Goal: Check status: Check status

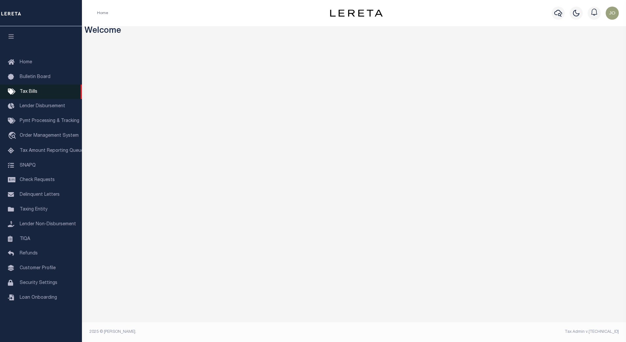
click at [37, 91] on link "Tax Bills" at bounding box center [41, 92] width 82 height 15
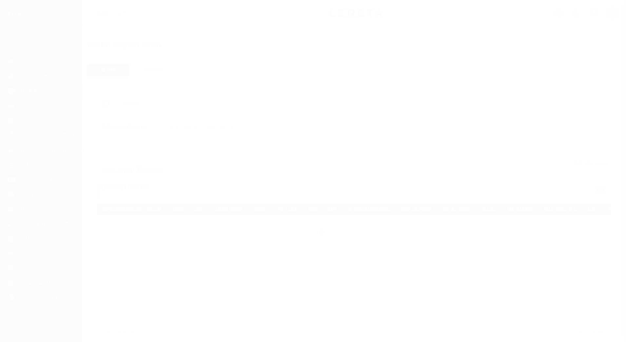
select select
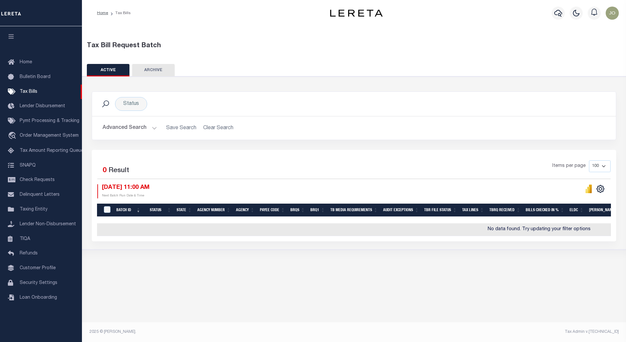
click at [148, 130] on button "Advanced Search" at bounding box center [130, 128] width 54 height 13
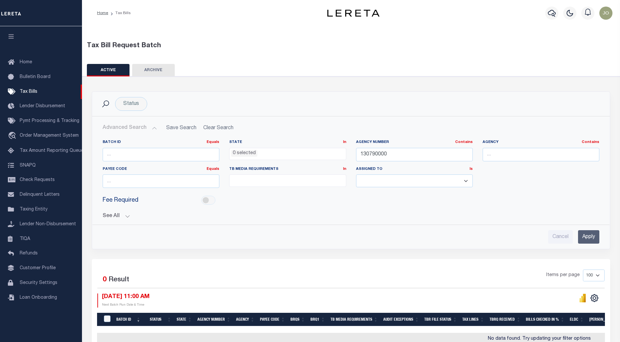
click at [594, 238] on input "Apply" at bounding box center [588, 236] width 21 height 13
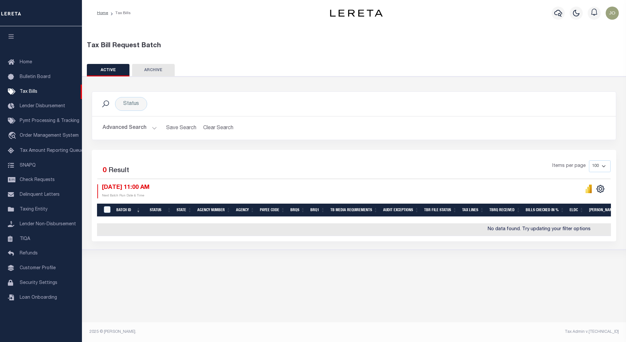
click at [528, 75] on div "ACTIVE ARCHIVE HISTORY" at bounding box center [354, 70] width 535 height 12
click at [281, 186] on div "09/04/2025 11:00 AM Next Batch Run Date & Time" at bounding box center [225, 191] width 257 height 14
click at [133, 131] on button "Advanced Search" at bounding box center [130, 128] width 54 height 13
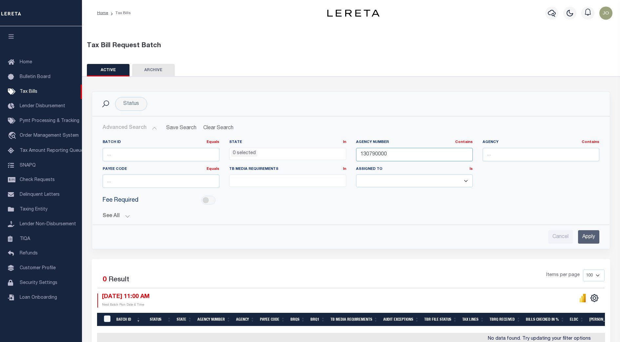
click at [364, 155] on input "130790000" at bounding box center [414, 154] width 117 height 13
paste input "60470101"
type input "160470101"
click at [594, 238] on input "Apply" at bounding box center [588, 236] width 21 height 13
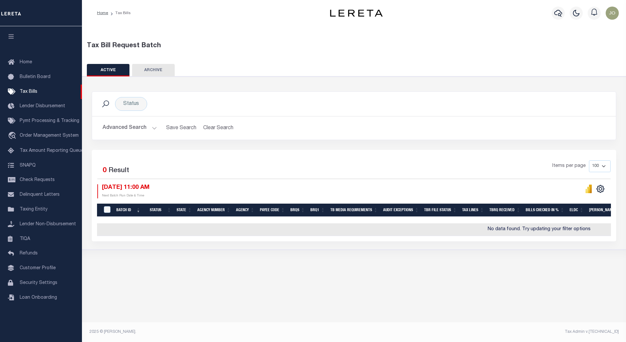
click at [149, 130] on button "Advanced Search" at bounding box center [130, 128] width 54 height 13
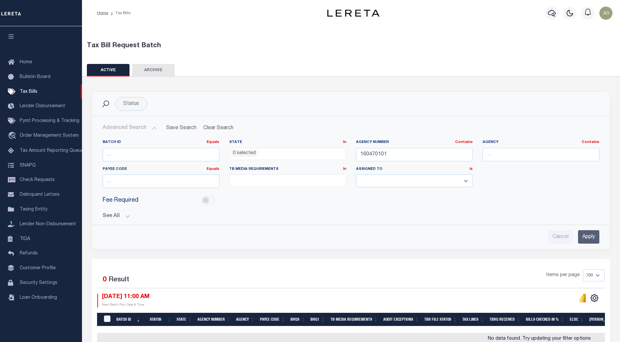
click at [127, 217] on button "See All" at bounding box center [351, 216] width 497 height 6
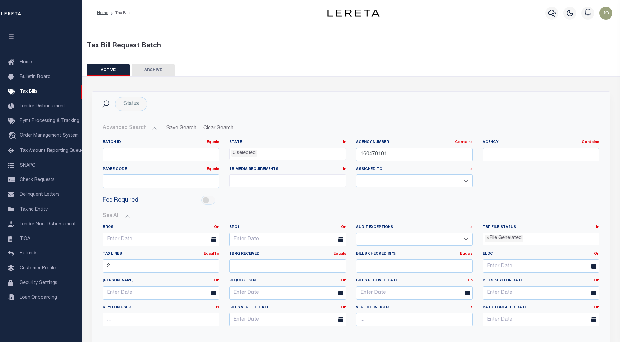
scroll to position [82, 0]
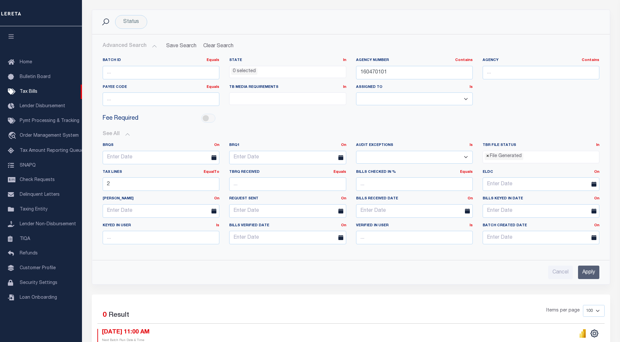
click at [487, 157] on span "×" at bounding box center [487, 156] width 3 height 7
select select
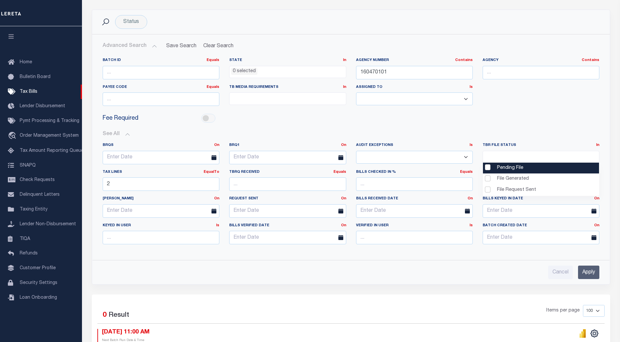
scroll to position [6, 0]
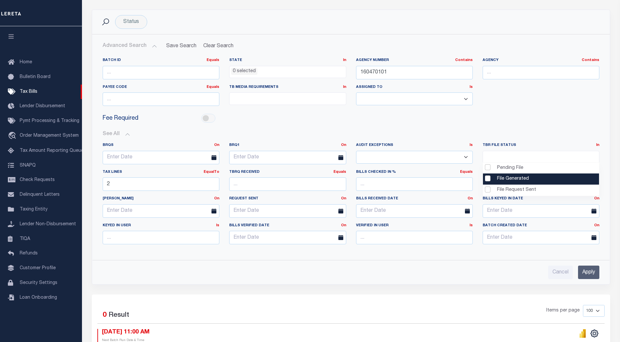
click at [589, 275] on input "Apply" at bounding box center [588, 272] width 21 height 13
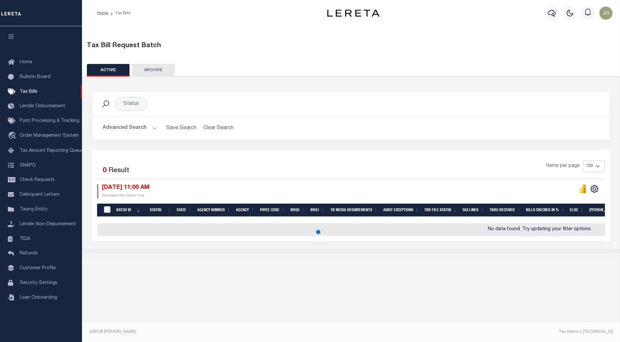
scroll to position [0, 0]
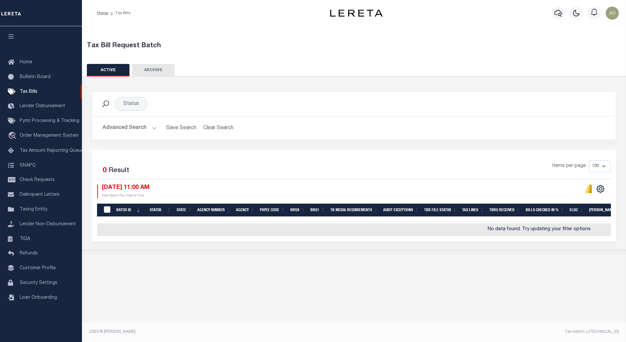
click at [143, 130] on button "Advanced Search" at bounding box center [130, 128] width 54 height 13
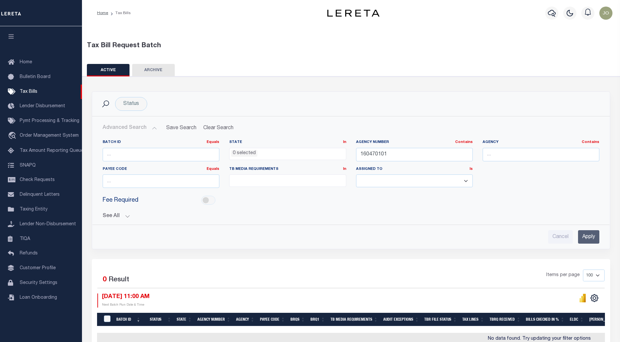
click at [120, 216] on button "See All" at bounding box center [351, 216] width 497 height 6
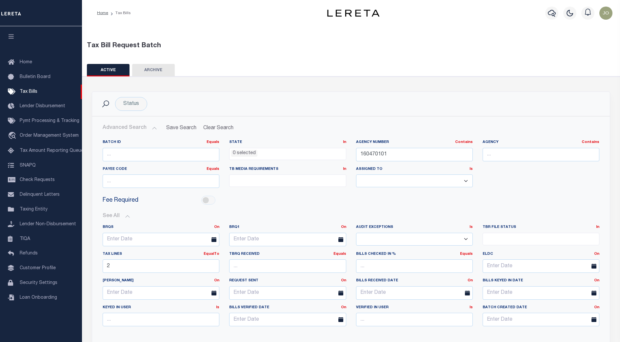
scroll to position [82, 0]
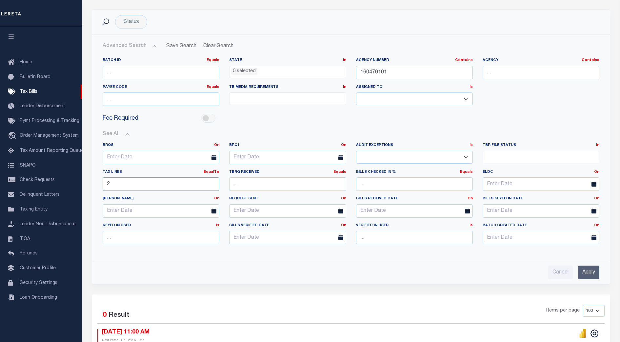
click at [152, 181] on input "2" at bounding box center [161, 183] width 117 height 13
click at [590, 272] on input "Apply" at bounding box center [588, 272] width 21 height 13
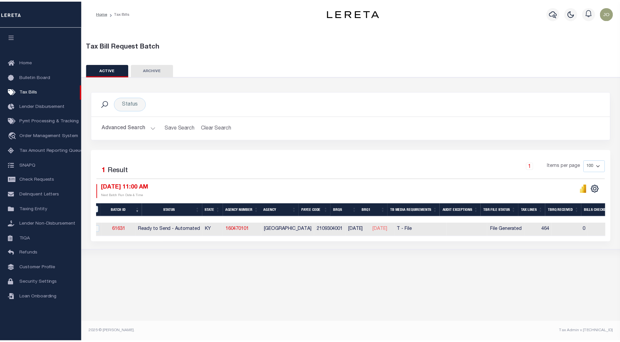
scroll to position [0, 0]
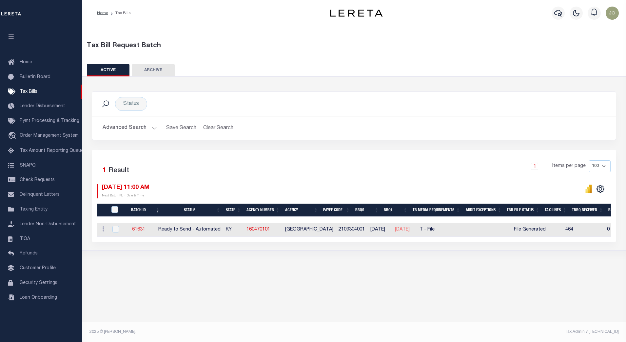
click at [143, 230] on link "61631" at bounding box center [138, 229] width 13 height 5
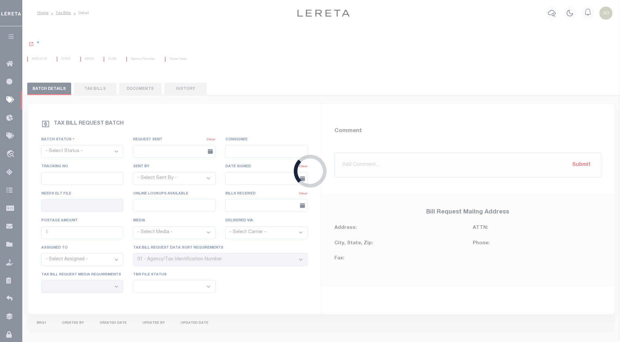
select select "RTA"
type input "No"
select select "30"
select select "22"
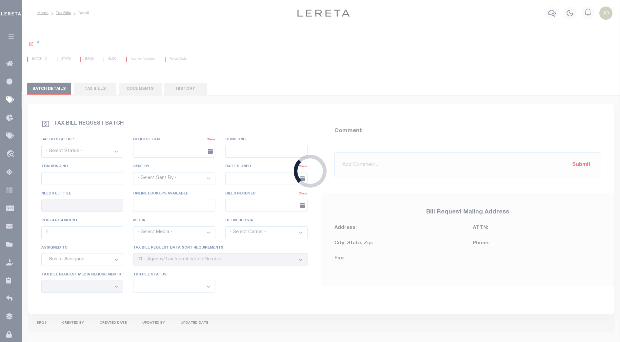
select select "2"
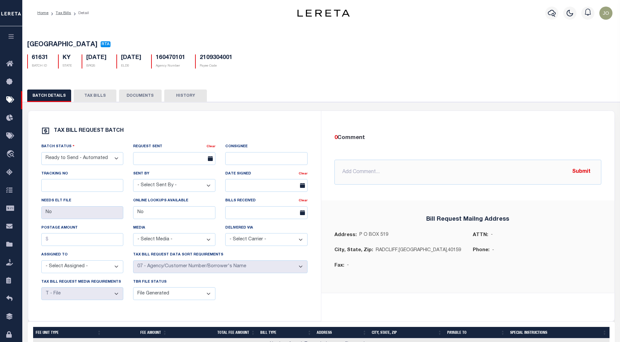
click at [93, 95] on button "TAX BILLS" at bounding box center [95, 96] width 43 height 12
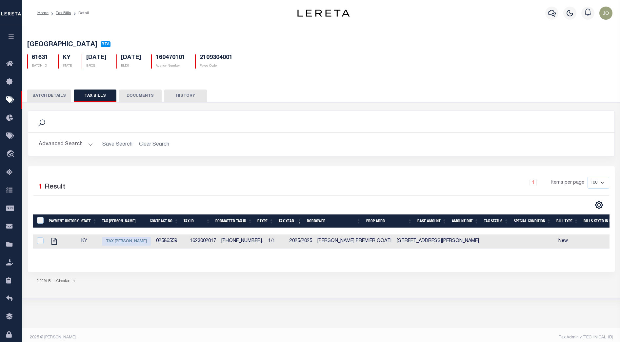
click at [199, 242] on td "1623002017" at bounding box center [202, 242] width 31 height 14
checkbox input "true"
click at [199, 242] on td "1623002017" at bounding box center [202, 242] width 31 height 14
checkbox input "false"
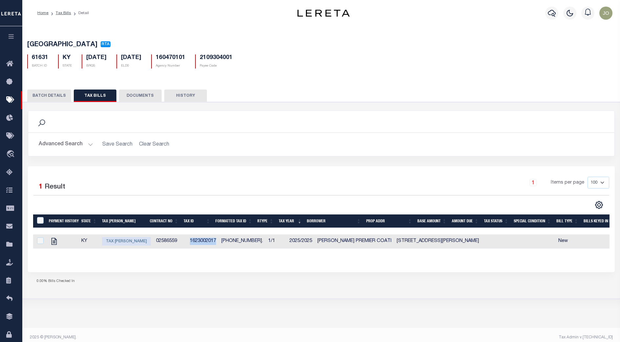
checkbox input "false"
copy td "1623002017"
